Goal: Transaction & Acquisition: Purchase product/service

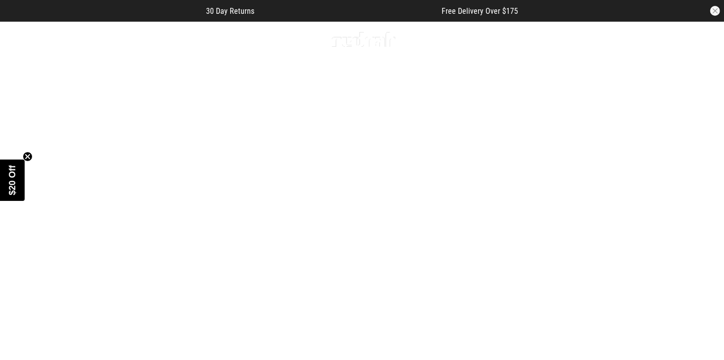
scroll to position [3, 0]
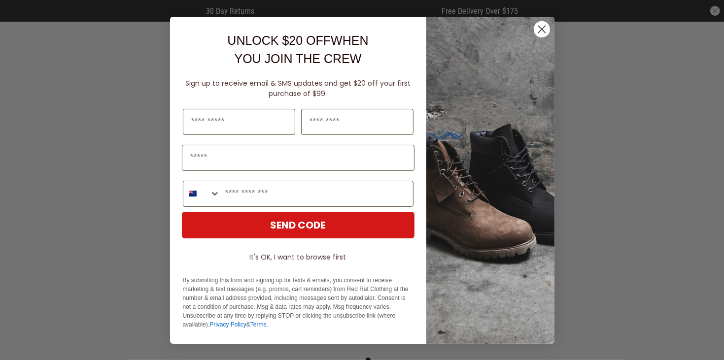
click at [543, 30] on circle "Close dialog" at bounding box center [542, 29] width 16 height 16
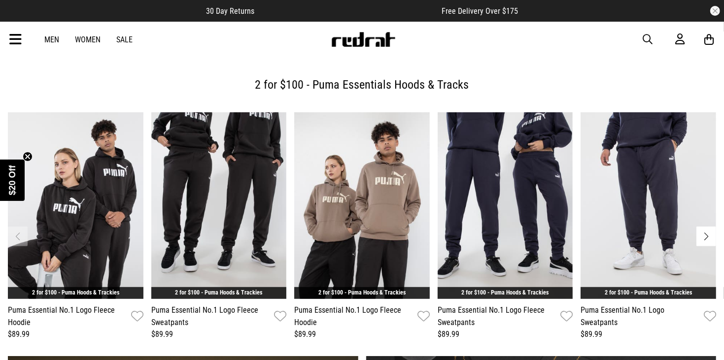
scroll to position [334, 0]
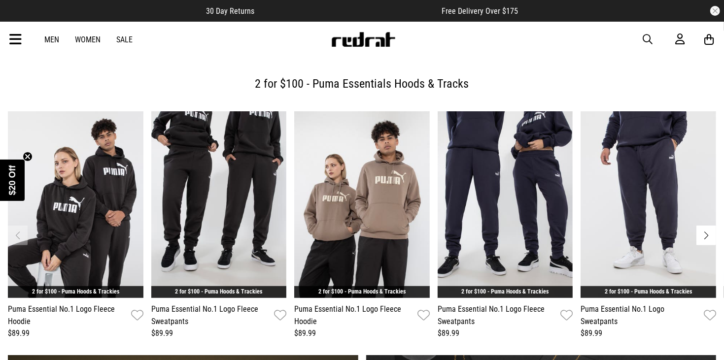
click at [649, 39] on span "button" at bounding box center [649, 40] width 10 height 12
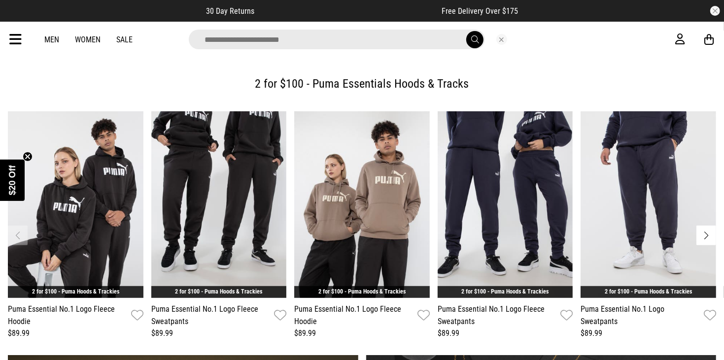
click at [361, 43] on input "search" at bounding box center [337, 40] width 296 height 20
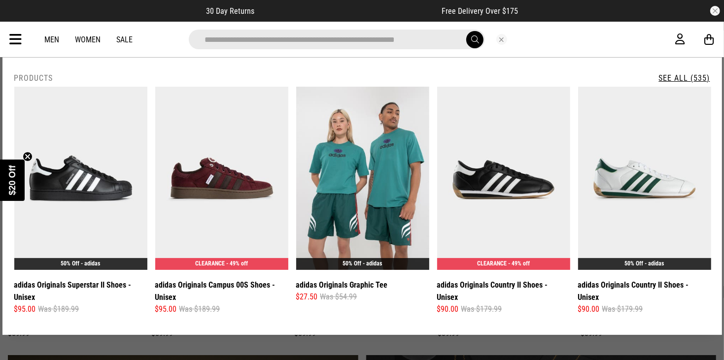
type input "**********"
click at [466, 31] on button "submit" at bounding box center [474, 39] width 17 height 17
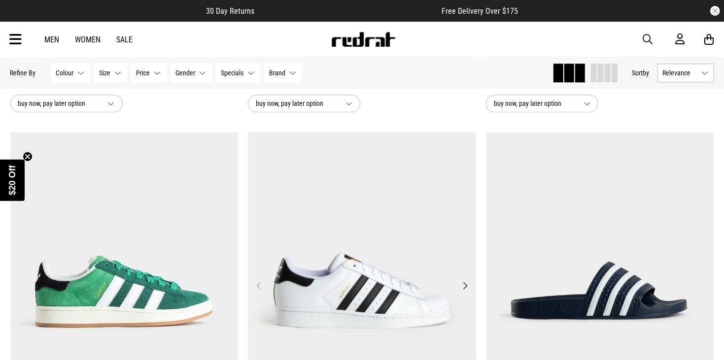
scroll to position [1999, 0]
